Goal: Transaction & Acquisition: Purchase product/service

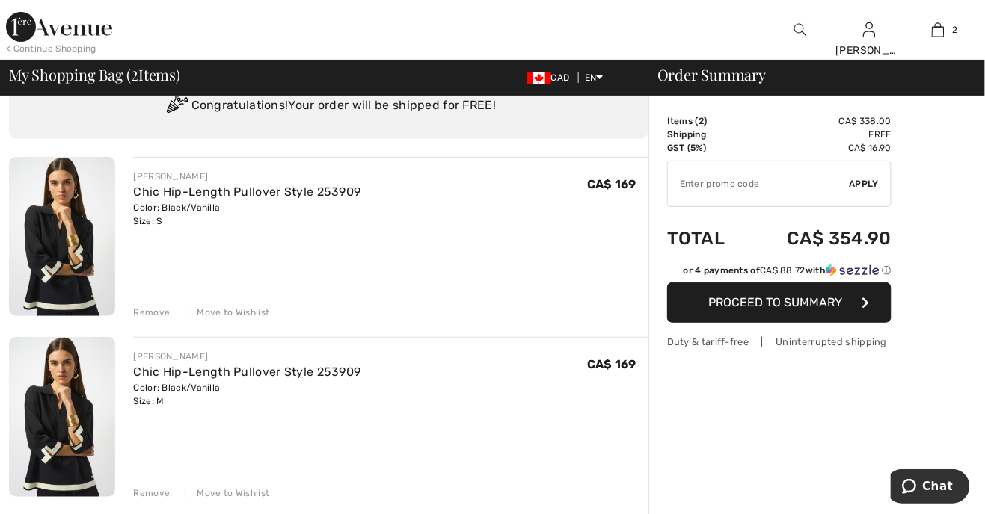
scroll to position [63, 0]
click at [65, 266] on img at bounding box center [62, 235] width 106 height 159
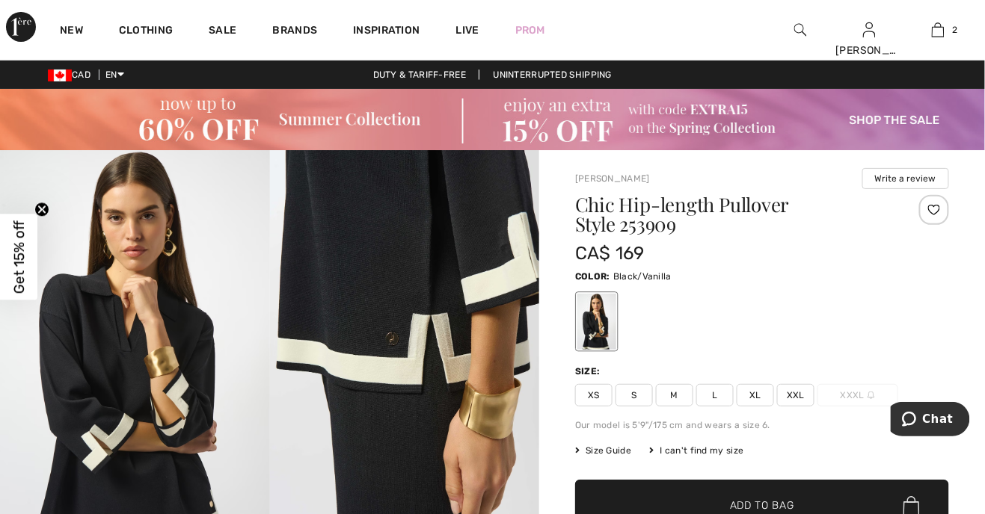
click at [606, 452] on span "Size Guide" at bounding box center [603, 450] width 56 height 13
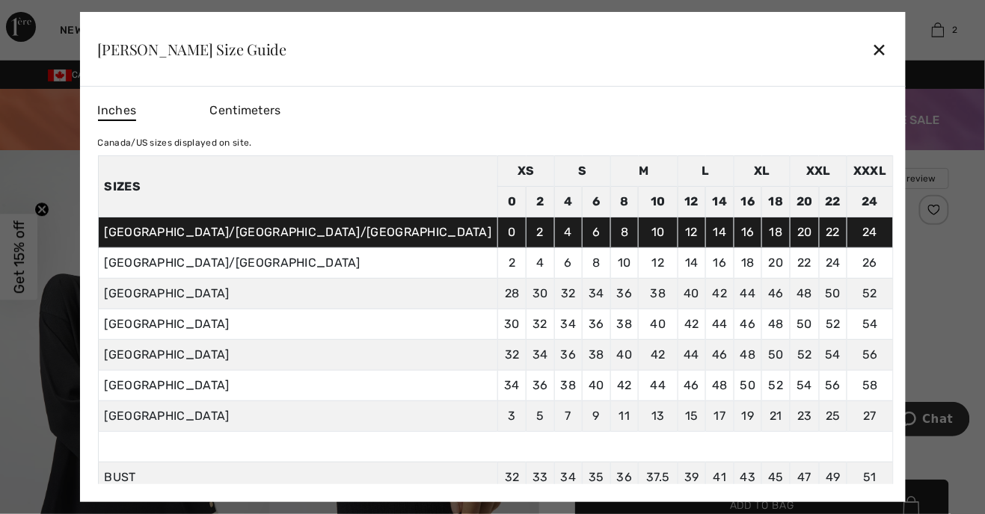
click at [871, 34] on div "✕" at bounding box center [879, 49] width 16 height 31
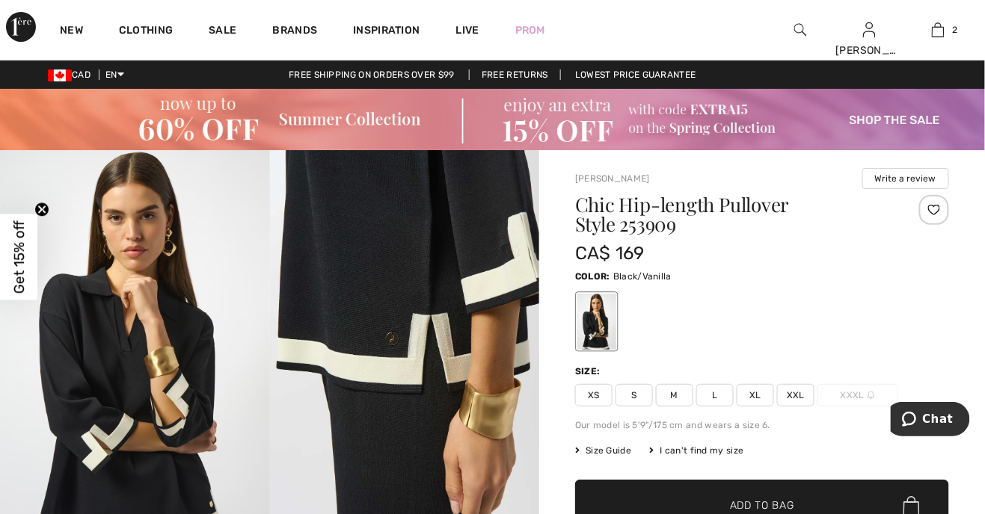
click at [674, 398] on span "M" at bounding box center [674, 395] width 37 height 22
click at [938, 35] on img at bounding box center [937, 30] width 13 height 18
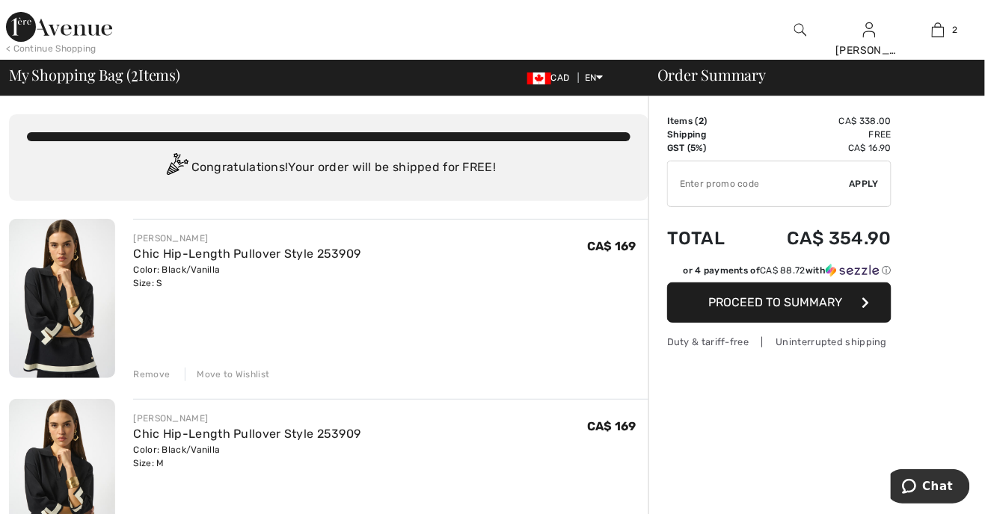
click at [154, 372] on div "Remove" at bounding box center [151, 374] width 37 height 13
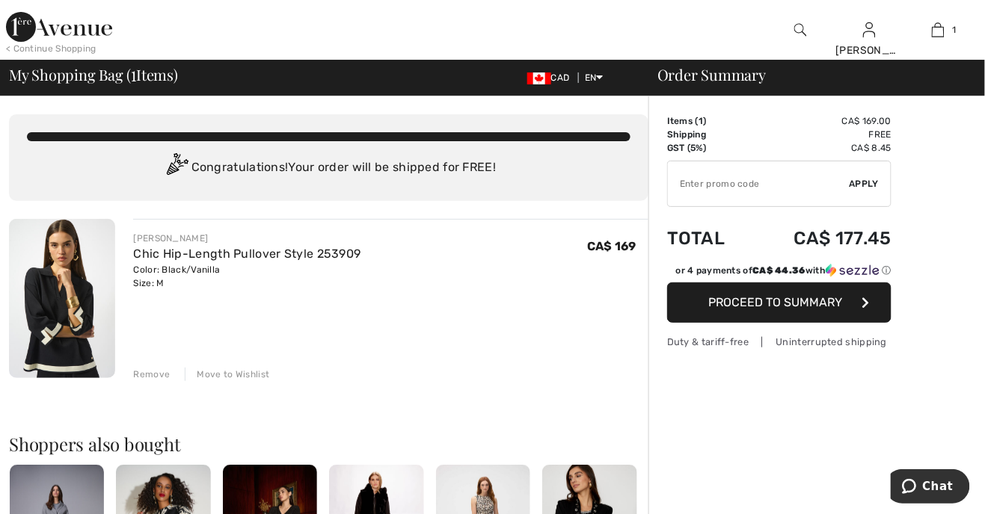
click at [808, 304] on span "Proceed to Summary" at bounding box center [776, 302] width 134 height 14
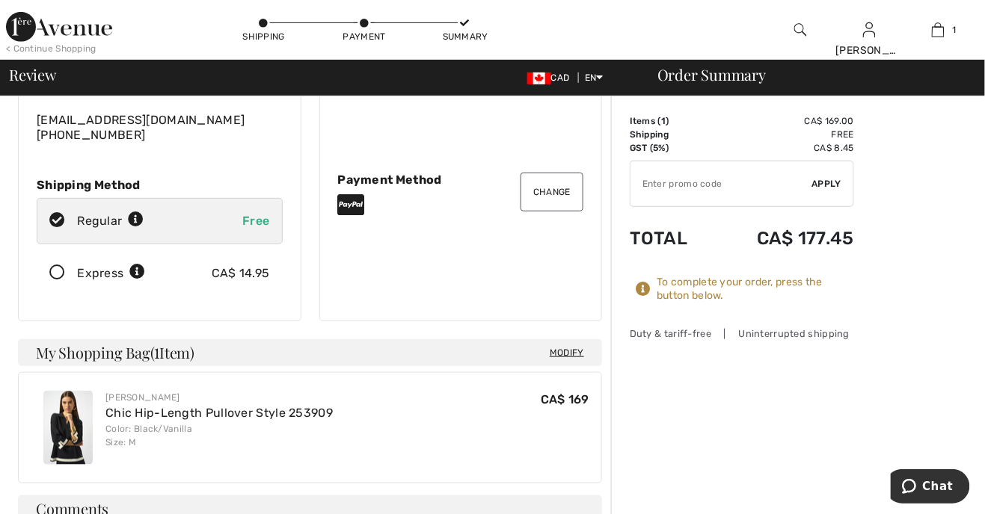
scroll to position [181, 0]
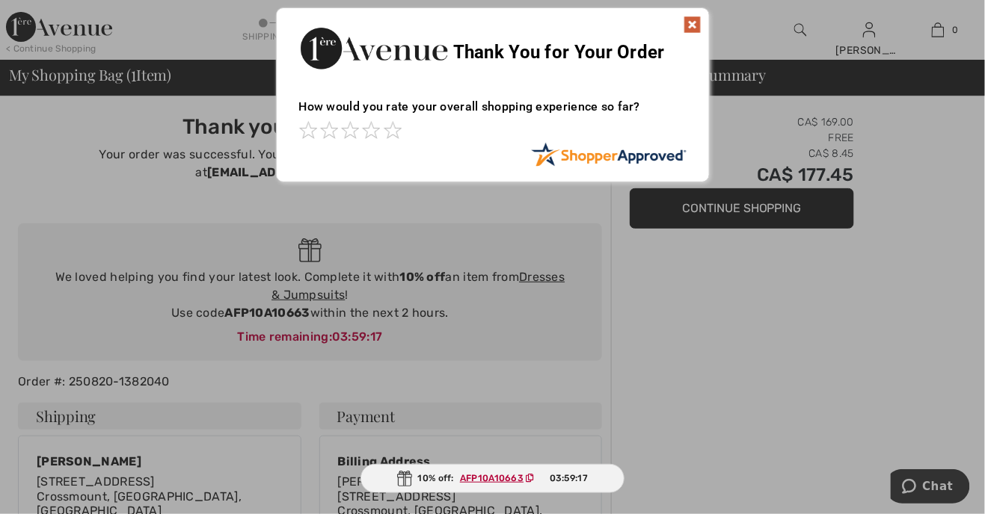
click at [685, 28] on img at bounding box center [692, 25] width 18 height 18
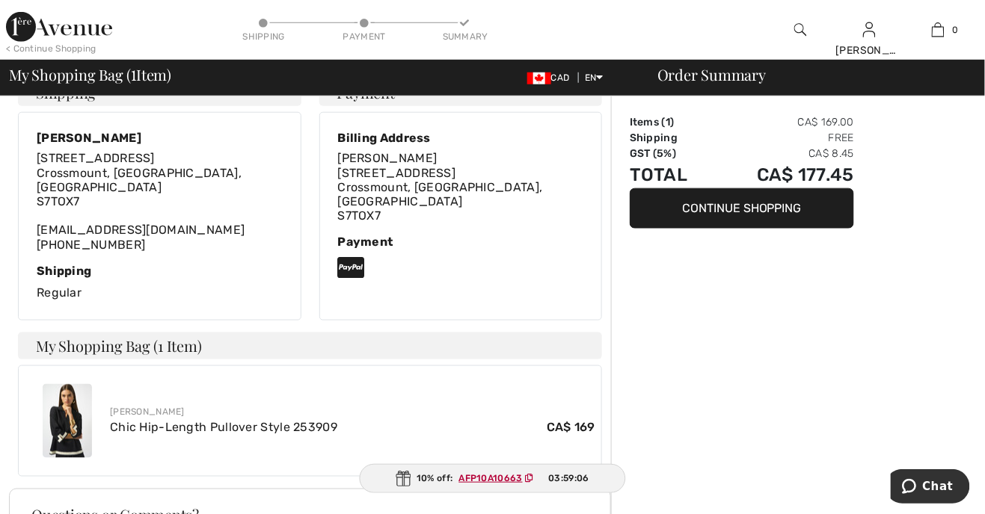
scroll to position [325, 0]
